Goal: Task Accomplishment & Management: Use online tool/utility

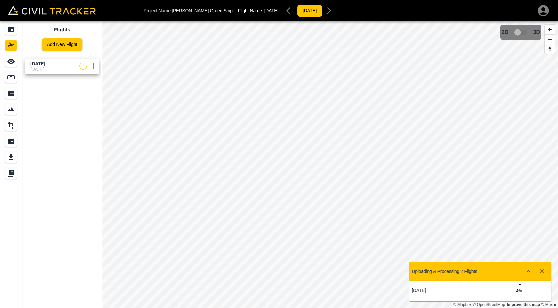
click at [69, 90] on div "Flights Add New Flight [DATE] [DATE]" at bounding box center [61, 164] width 79 height 287
click at [16, 77] on div "Measure" at bounding box center [10, 77] width 11 height 11
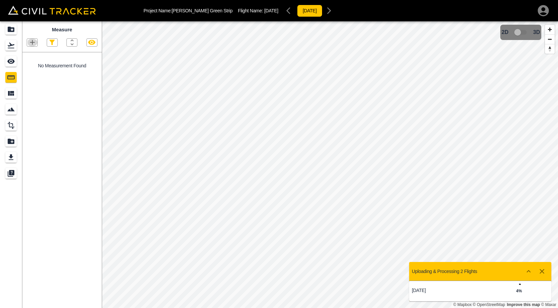
click at [35, 43] on icon "button" at bounding box center [32, 42] width 8 height 8
click at [39, 75] on p "Polygon" at bounding box center [32, 74] width 16 height 5
click at [33, 36] on div at bounding box center [61, 40] width 79 height 14
click at [31, 40] on icon "button" at bounding box center [32, 42] width 8 height 8
click at [35, 64] on p "Polyline" at bounding box center [31, 64] width 15 height 5
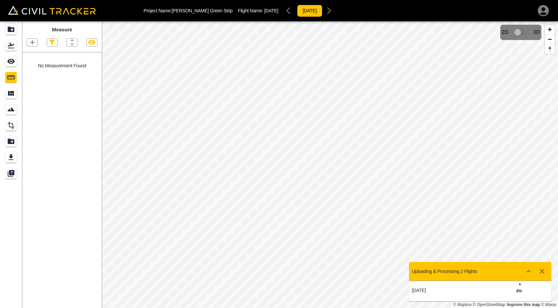
click at [28, 41] on icon "button" at bounding box center [32, 42] width 8 height 8
click at [39, 62] on p "Polyline" at bounding box center [31, 64] width 15 height 5
click at [66, 119] on div "Measure No Measurement Found" at bounding box center [61, 164] width 79 height 287
click at [426, 290] on div "Project Name: [PERSON_NAME] Green Strip Flight Name: [DATE] [DATE] Measure No M…" at bounding box center [279, 154] width 558 height 308
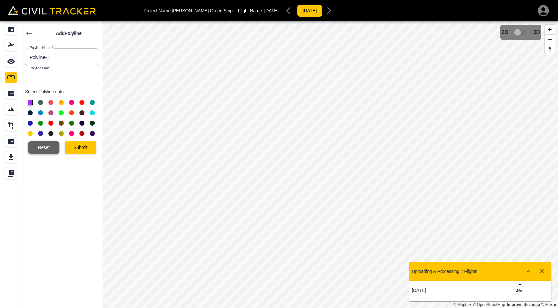
click at [42, 145] on button "Reset" at bounding box center [43, 147] width 31 height 12
click at [23, 36] on button "button" at bounding box center [28, 33] width 13 height 13
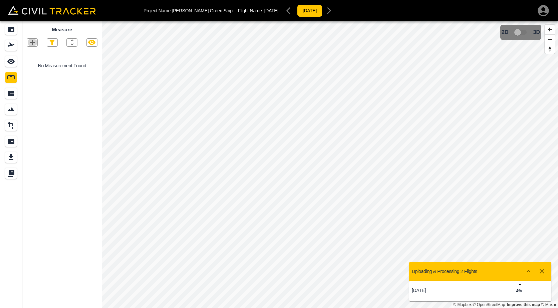
click at [35, 45] on icon "button" at bounding box center [32, 42] width 8 height 8
click at [38, 66] on p "Polyline" at bounding box center [31, 64] width 15 height 5
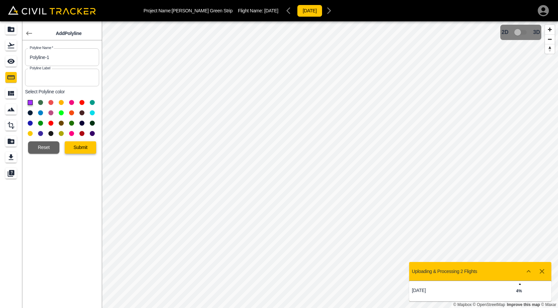
click at [79, 150] on button "Submit" at bounding box center [80, 147] width 31 height 12
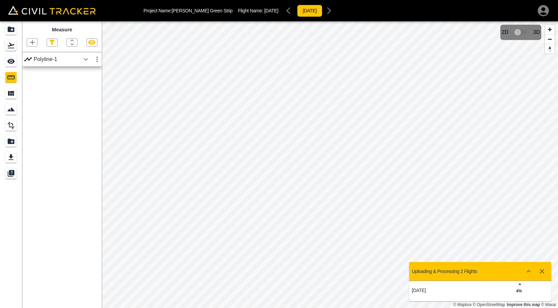
click at [85, 59] on icon "button" at bounding box center [86, 59] width 8 height 8
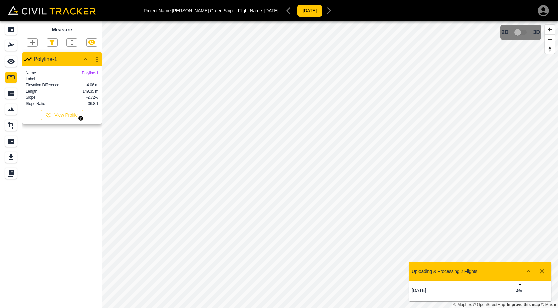
click at [62, 120] on button "View Profile" at bounding box center [62, 115] width 42 height 11
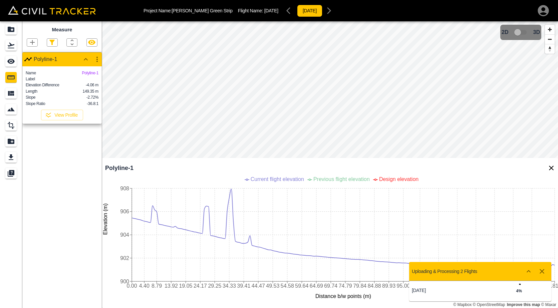
click at [540, 269] on icon "button" at bounding box center [542, 271] width 8 height 8
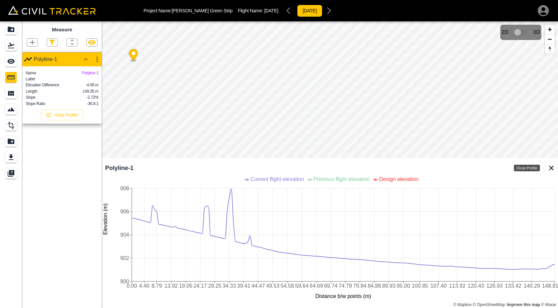
click at [554, 170] on icon "Close Profile" at bounding box center [551, 168] width 8 height 8
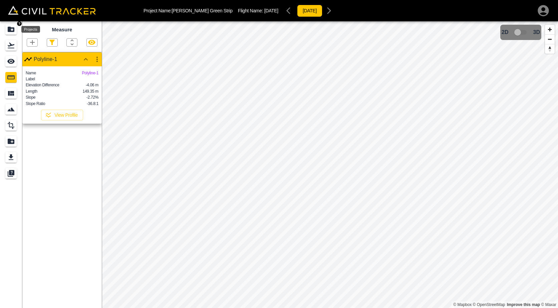
click at [7, 31] on icon "Projects" at bounding box center [11, 29] width 8 height 8
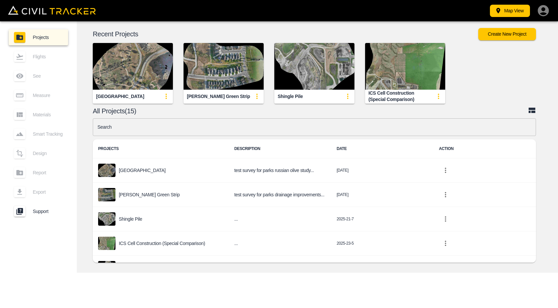
click at [138, 74] on img "button" at bounding box center [133, 66] width 80 height 47
